Goal: Navigation & Orientation: Find specific page/section

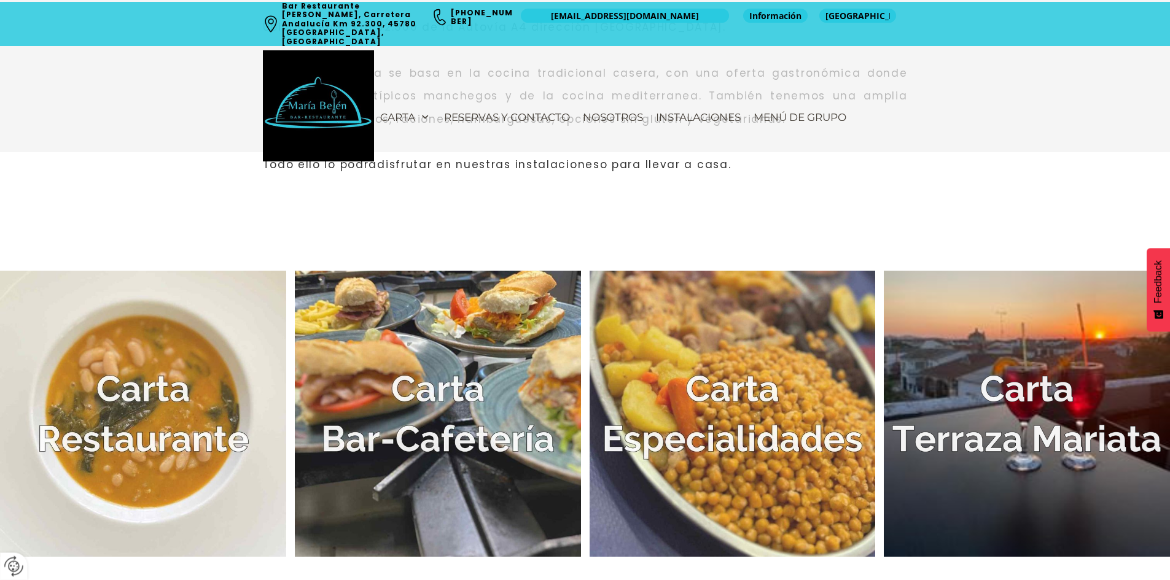
scroll to position [737, 0]
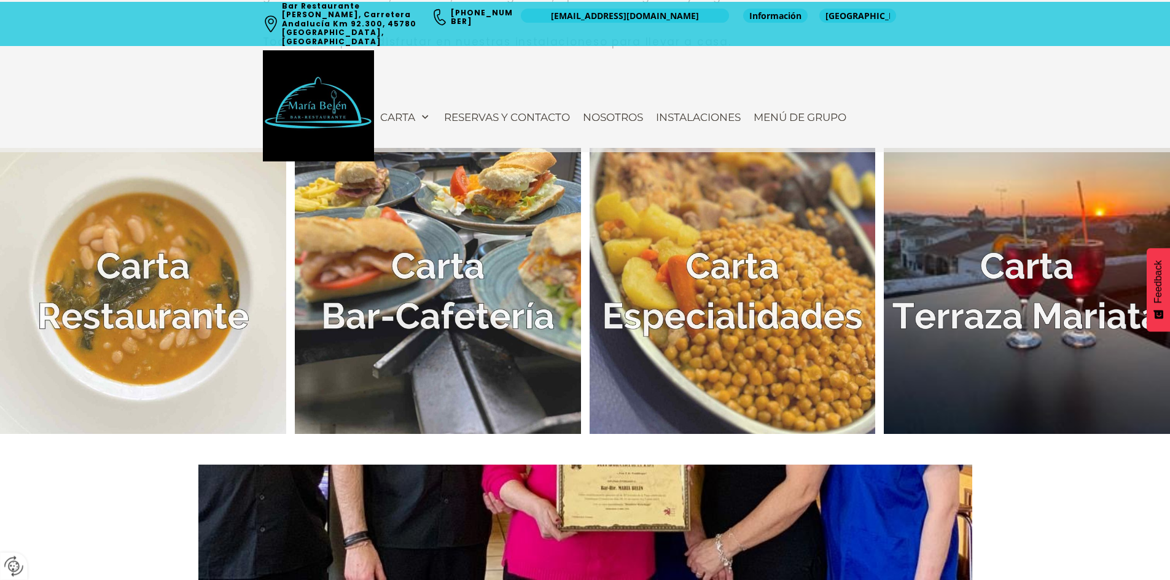
click at [239, 336] on img at bounding box center [143, 291] width 286 height 286
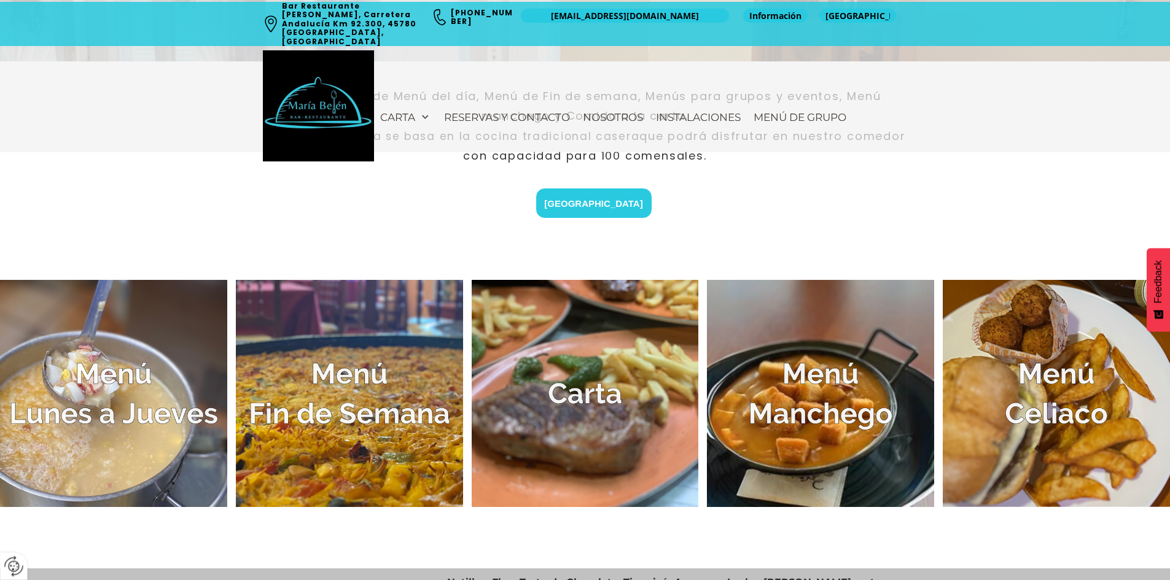
scroll to position [430, 0]
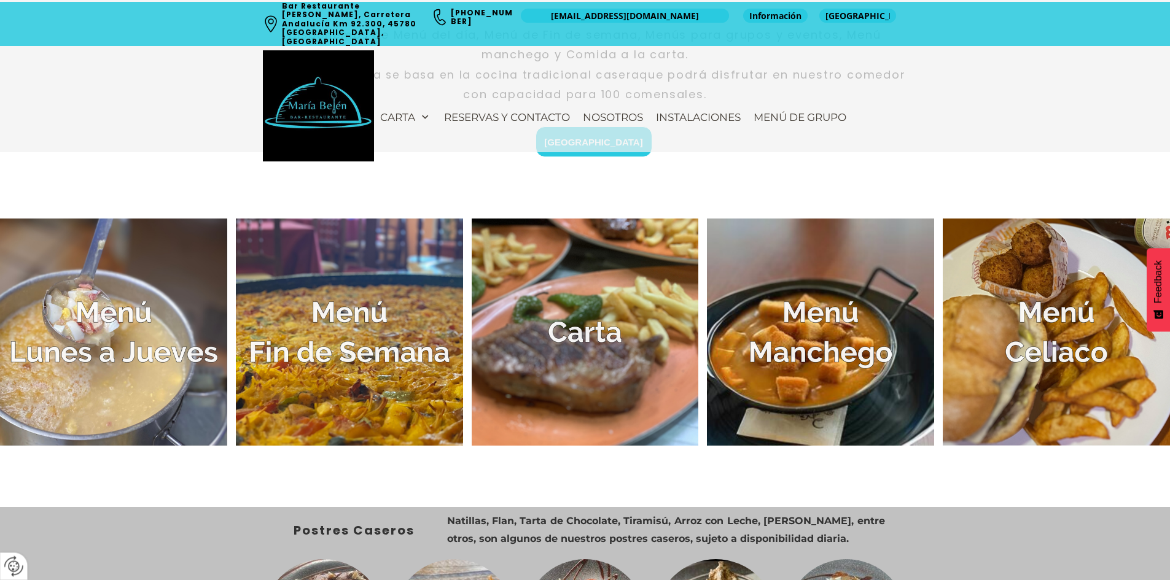
click at [154, 354] on img at bounding box center [113, 332] width 227 height 227
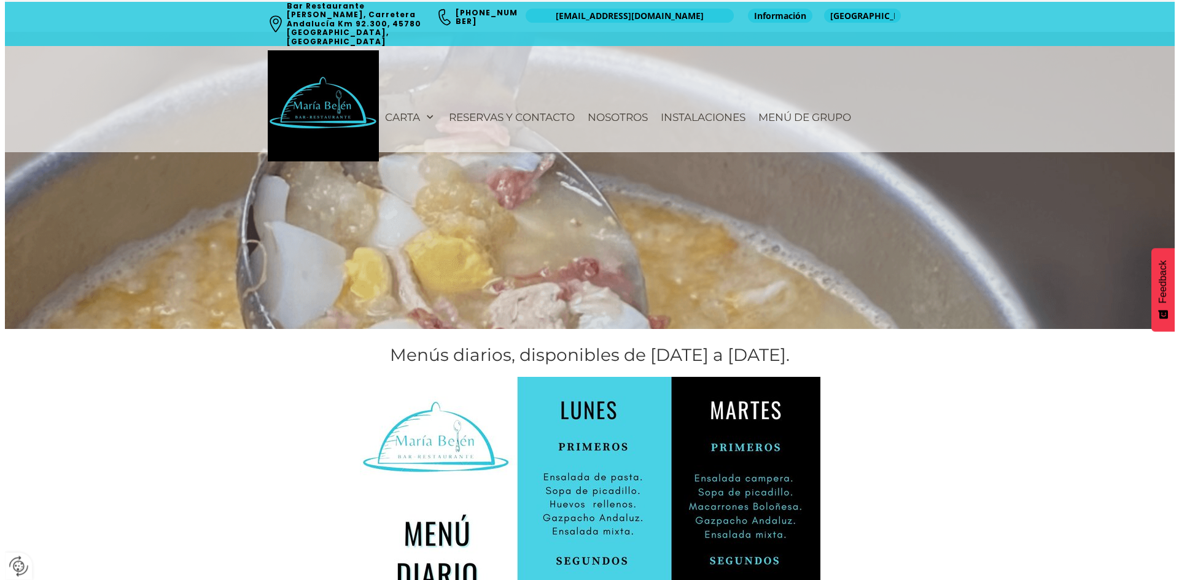
scroll to position [184, 0]
